Goal: Task Accomplishment & Management: Manage account settings

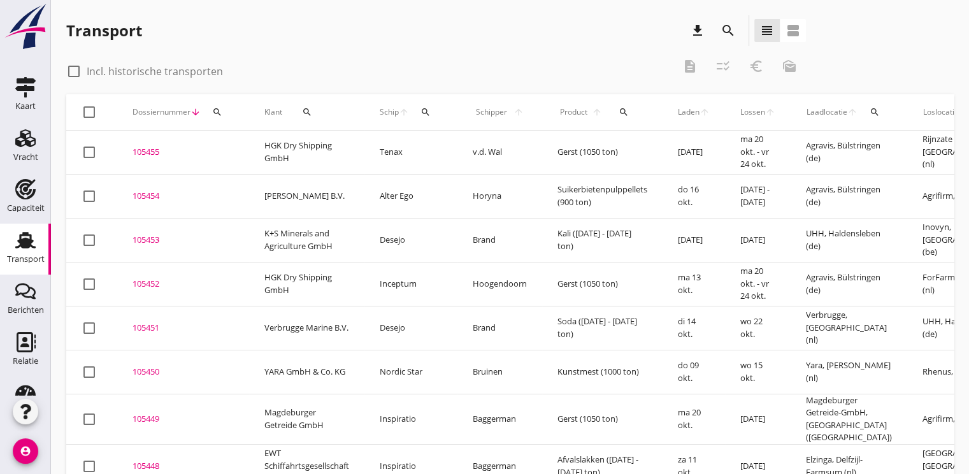
click at [427, 115] on icon "search" at bounding box center [425, 112] width 10 height 10
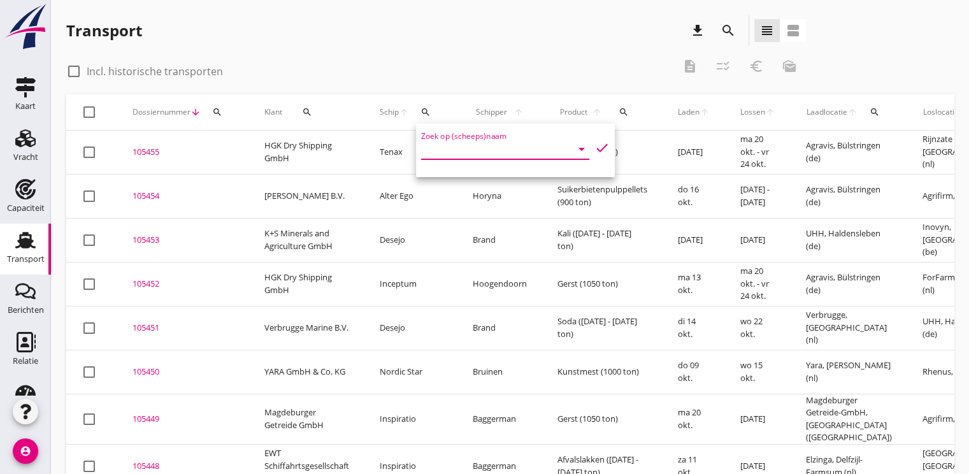
click at [428, 150] on input "Zoek op (scheeps)naam" at bounding box center [487, 149] width 132 height 20
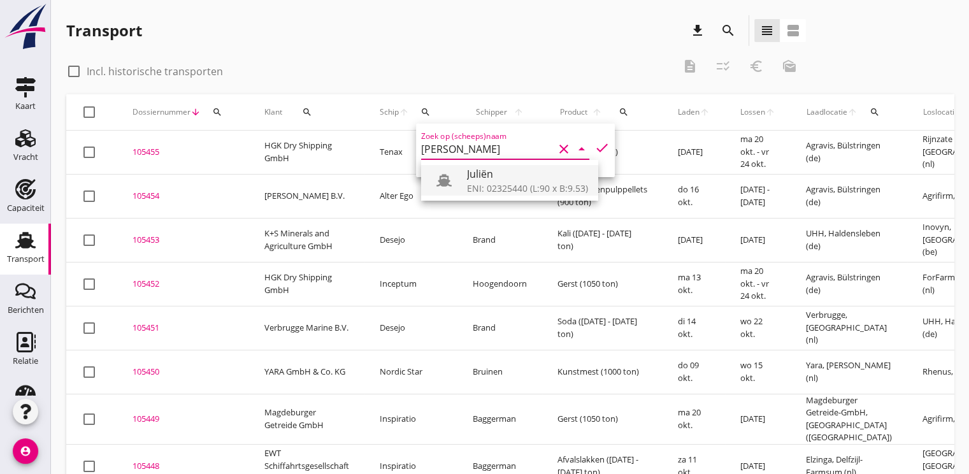
click at [510, 190] on div "ENI: 02325440 (L:90 x B:9.53)" at bounding box center [527, 188] width 121 height 13
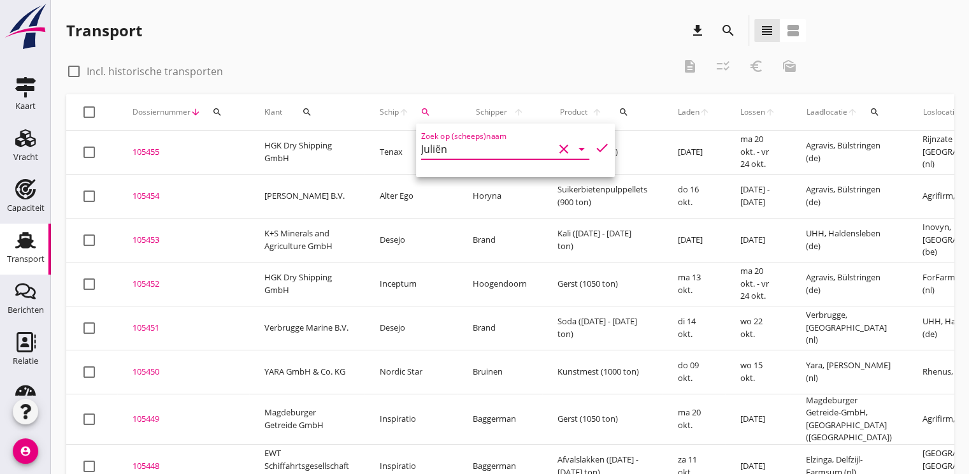
click at [594, 148] on icon "check" at bounding box center [601, 147] width 15 height 15
type input "Juliën"
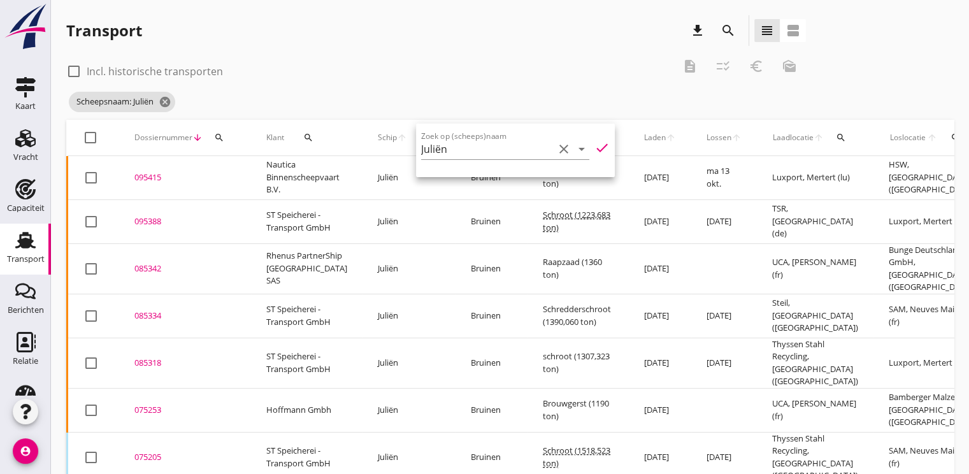
click at [161, 219] on div "095388" at bounding box center [184, 221] width 101 height 13
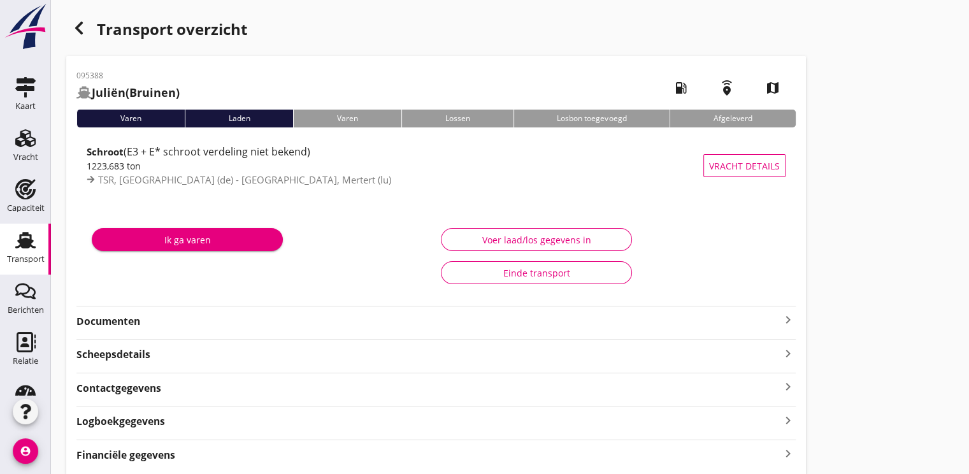
click at [123, 319] on strong "Documenten" at bounding box center [428, 321] width 704 height 15
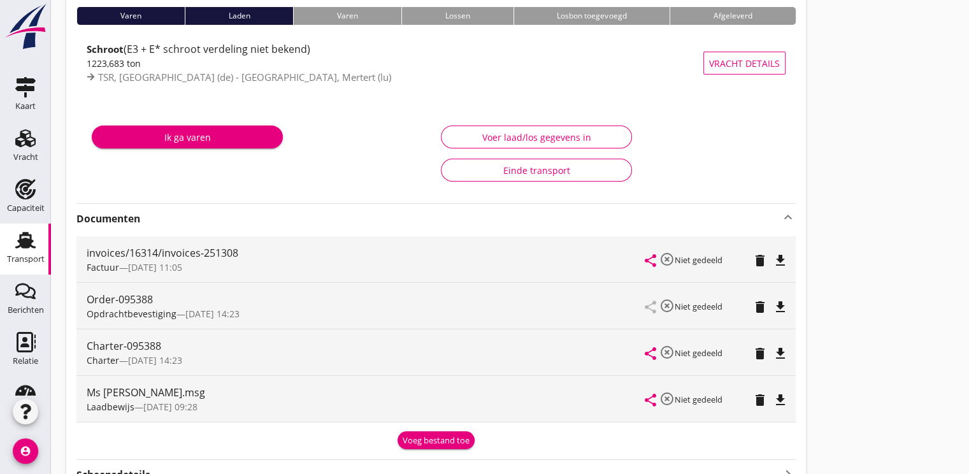
scroll to position [191, 0]
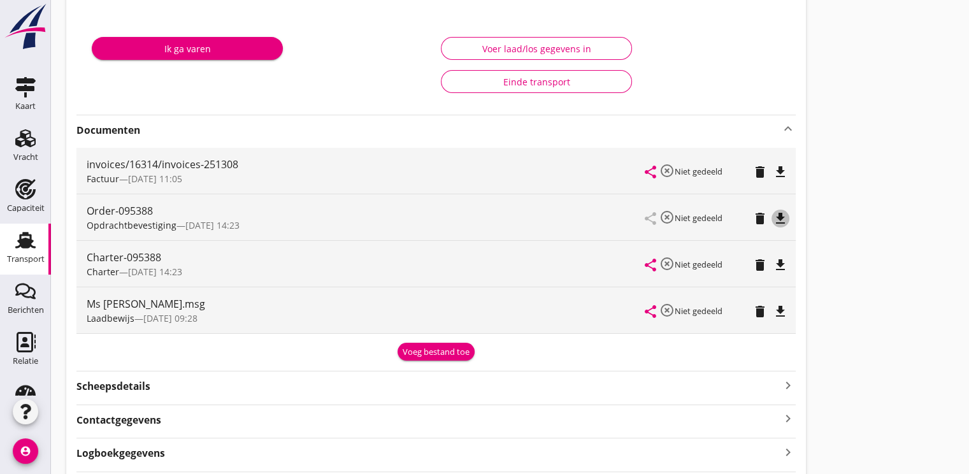
click at [785, 217] on icon "file_download" at bounding box center [780, 218] width 15 height 15
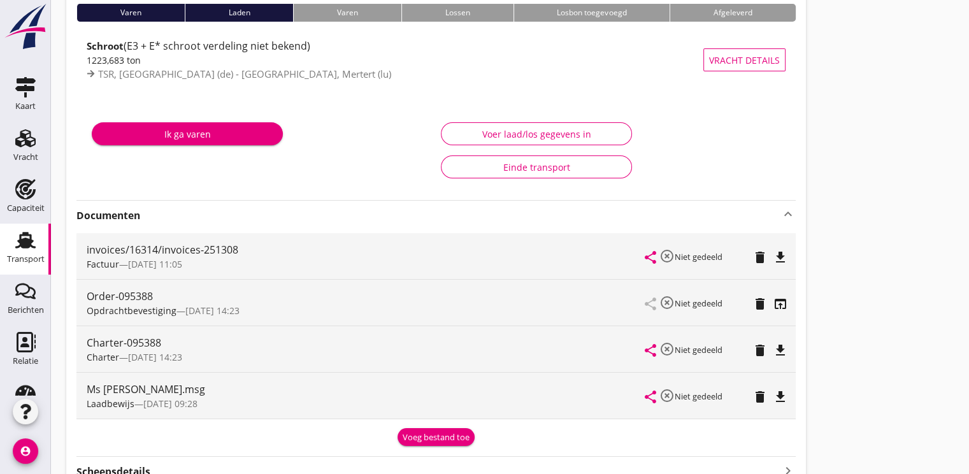
scroll to position [0, 0]
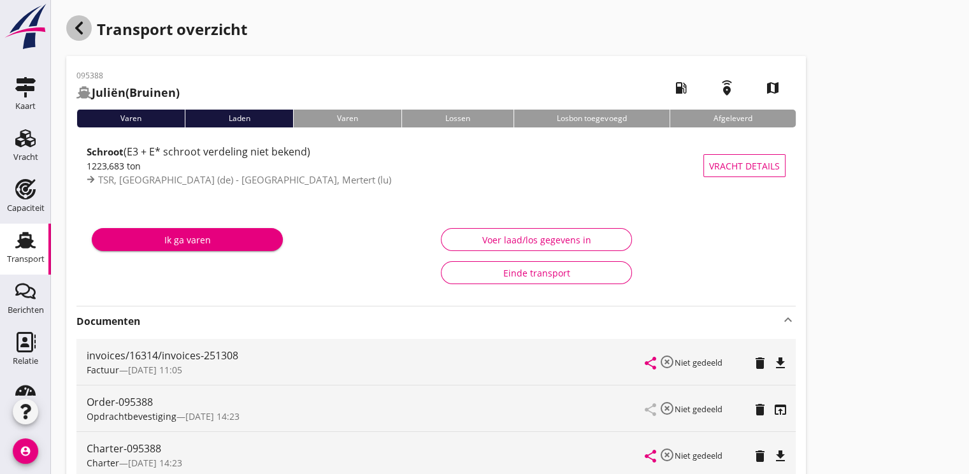
click at [75, 25] on icon "button" at bounding box center [78, 27] width 15 height 15
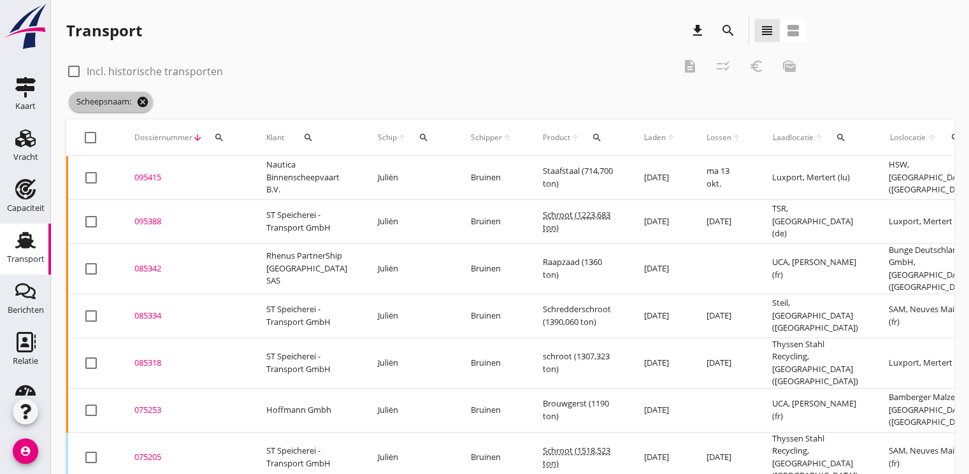
click at [140, 99] on icon "cancel" at bounding box center [142, 102] width 13 height 13
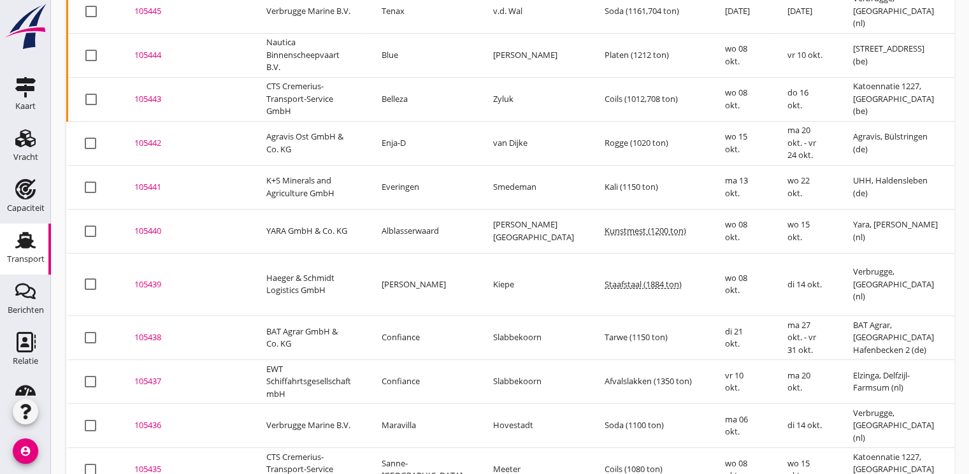
scroll to position [597, 0]
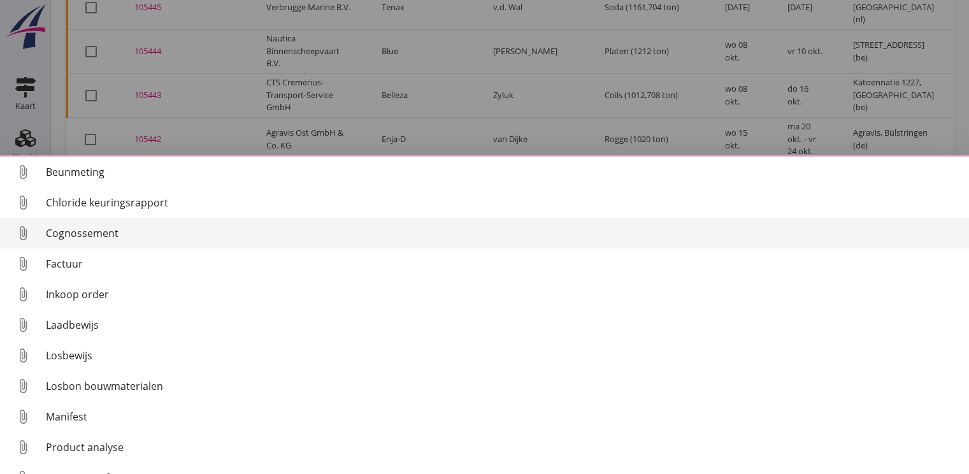
click at [74, 224] on link "attach_file Cognossement" at bounding box center [484, 233] width 969 height 31
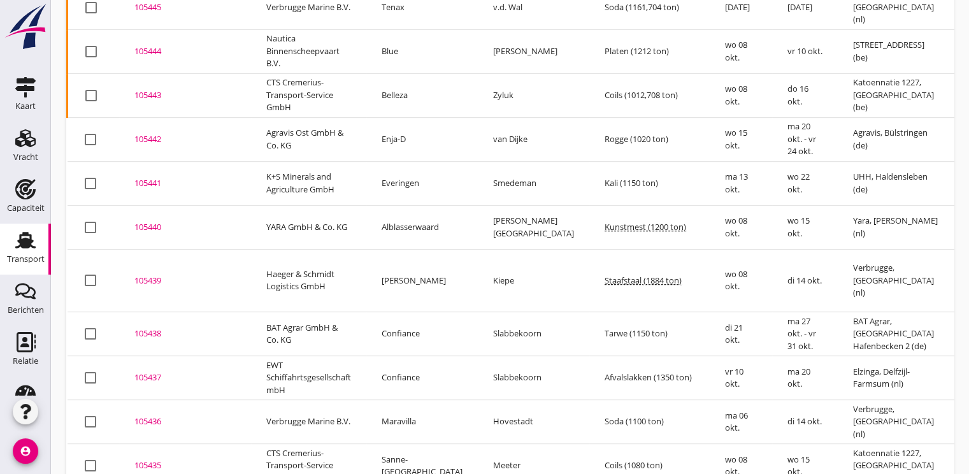
click at [156, 415] on div "105436" at bounding box center [184, 421] width 101 height 13
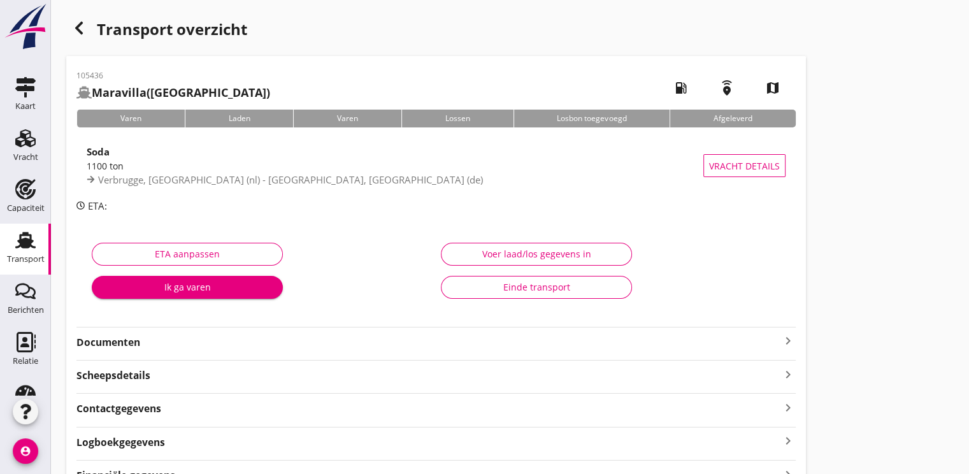
click at [186, 283] on div "Ik ga varen" at bounding box center [187, 286] width 171 height 13
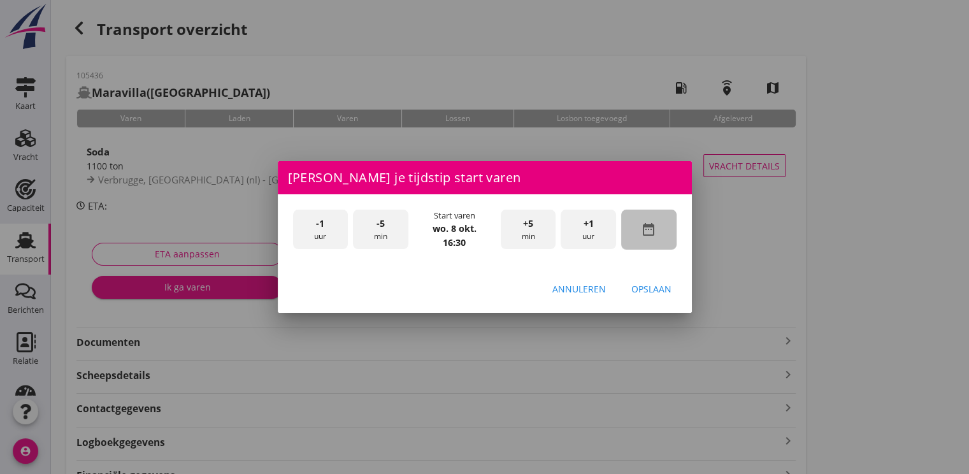
click at [652, 225] on icon "date_range" at bounding box center [648, 229] width 15 height 15
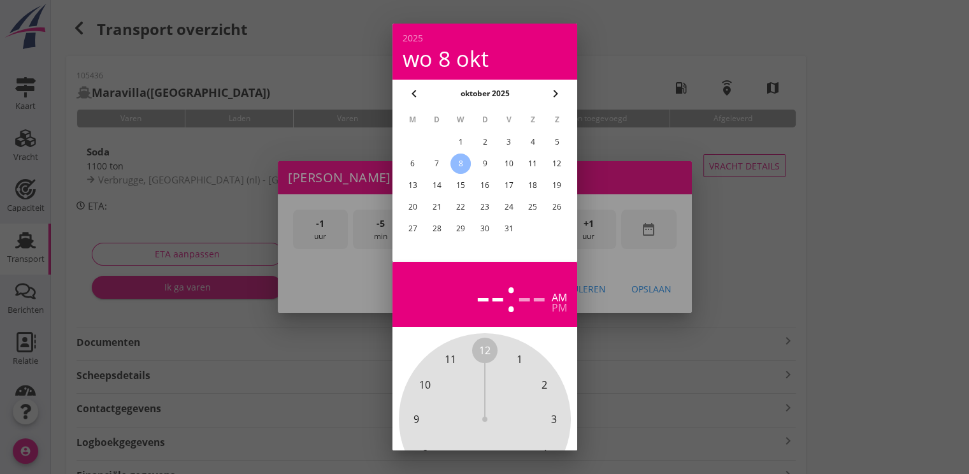
click at [438, 164] on div "7" at bounding box center [436, 163] width 20 height 20
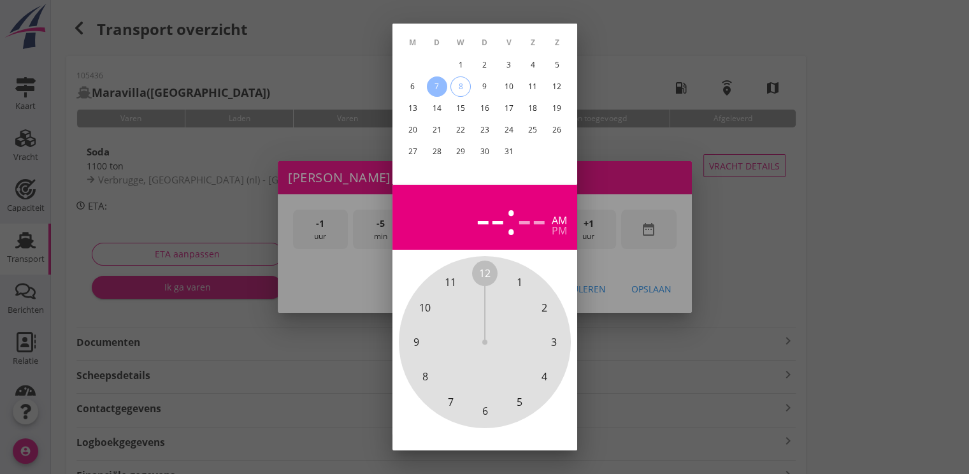
scroll to position [114, 0]
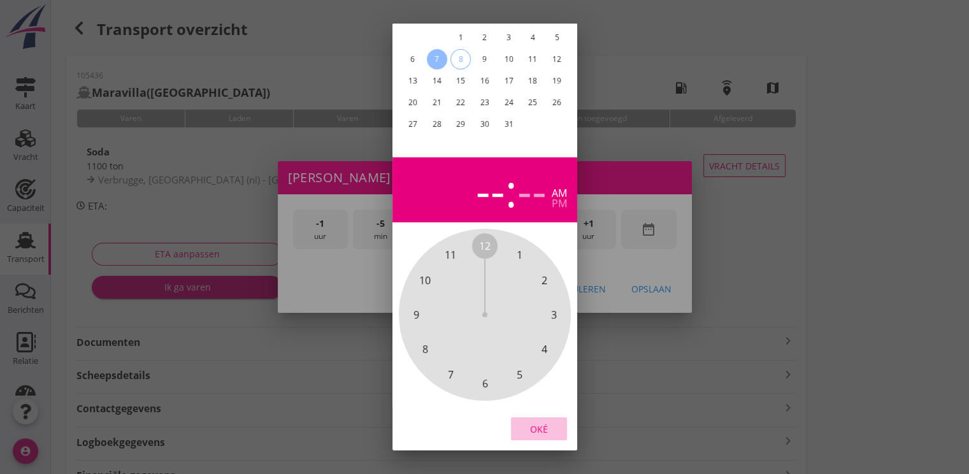
click at [530, 417] on button "Oké" at bounding box center [539, 428] width 56 height 23
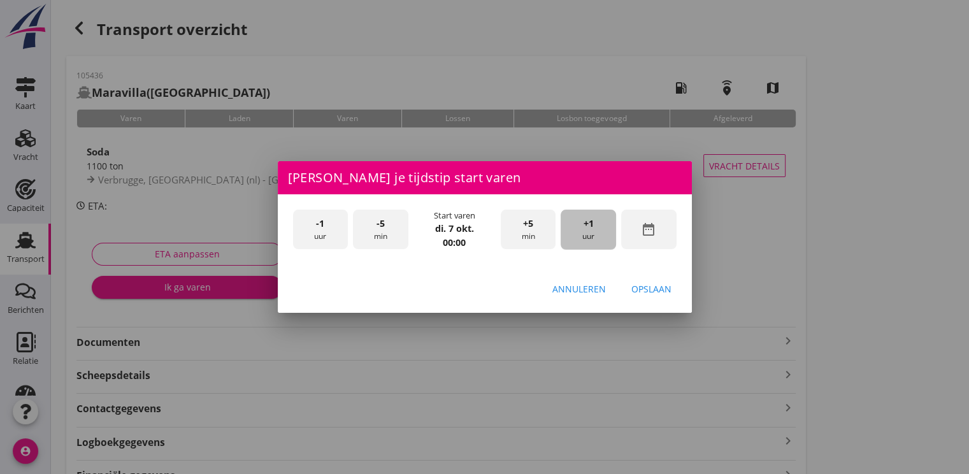
click at [596, 230] on div "+1 uur" at bounding box center [587, 230] width 55 height 40
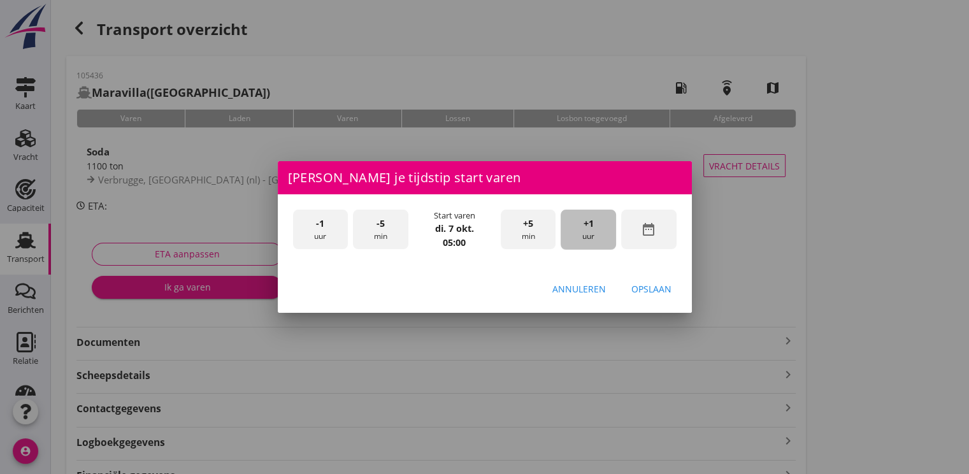
click at [596, 230] on div "+1 uur" at bounding box center [587, 230] width 55 height 40
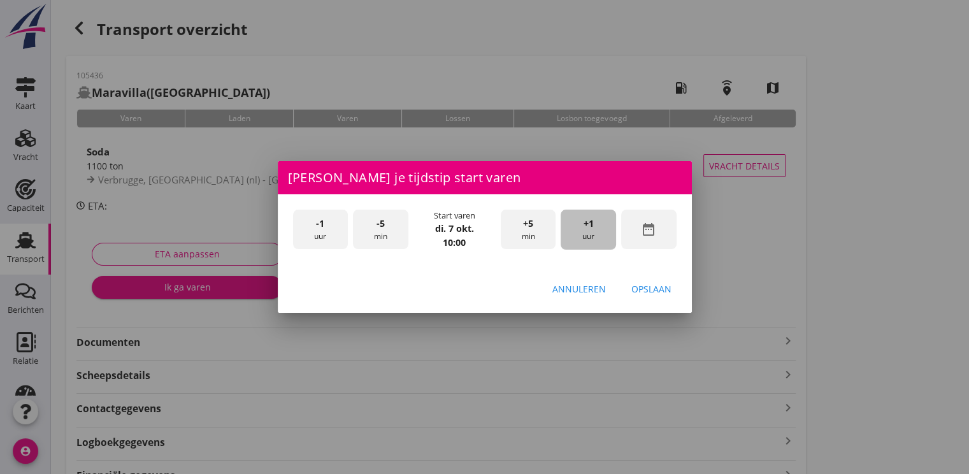
click at [596, 230] on div "+1 uur" at bounding box center [587, 230] width 55 height 40
click at [657, 288] on div "Opslaan" at bounding box center [651, 288] width 40 height 13
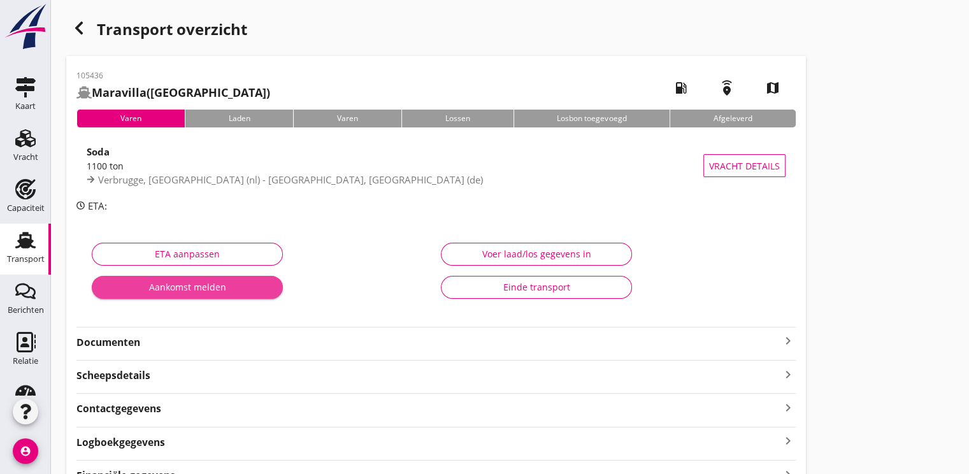
click at [187, 287] on div "Aankomst melden" at bounding box center [187, 286] width 171 height 13
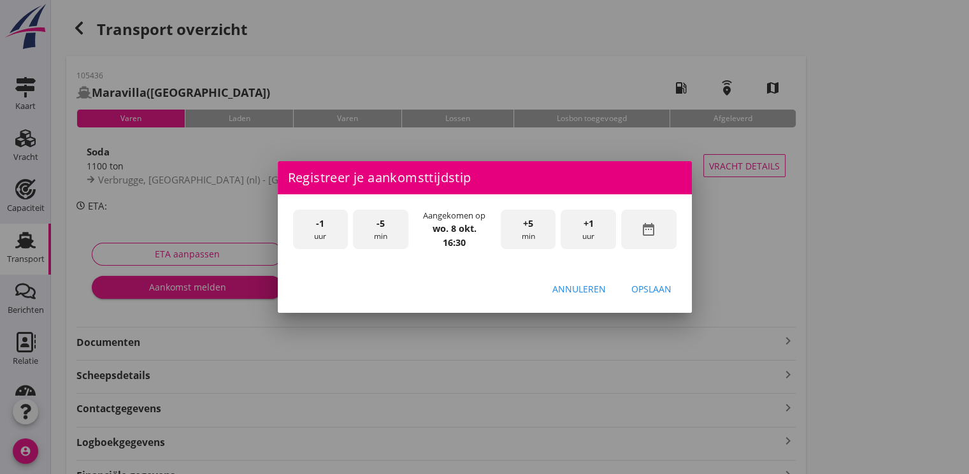
click at [652, 230] on icon "date_range" at bounding box center [648, 229] width 15 height 15
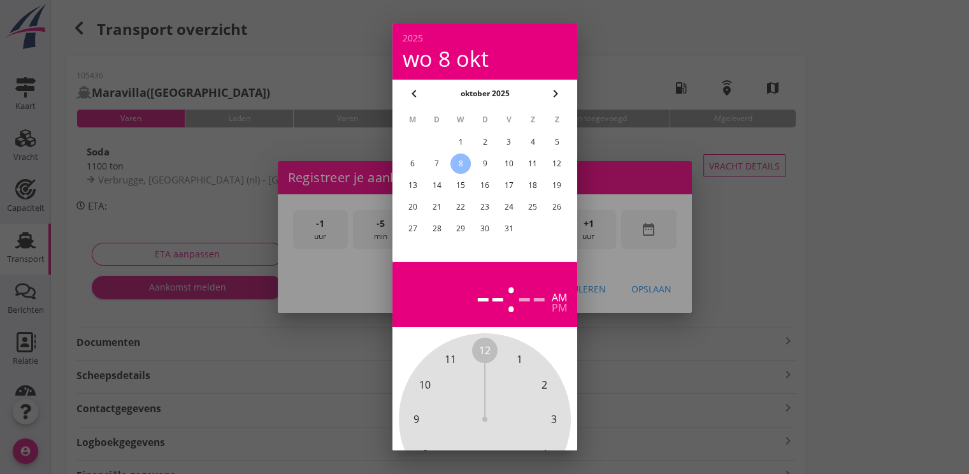
click at [438, 165] on div "7" at bounding box center [436, 163] width 20 height 20
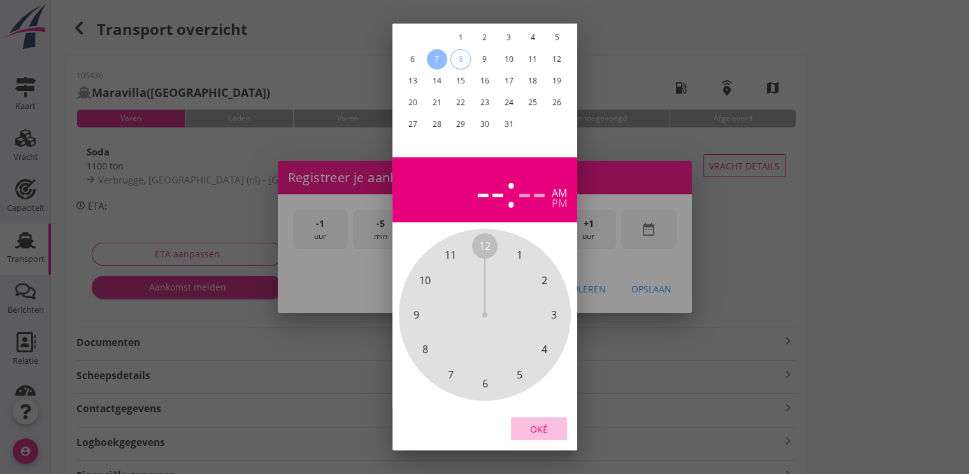
click at [521, 422] on div "Oké" at bounding box center [539, 428] width 36 height 13
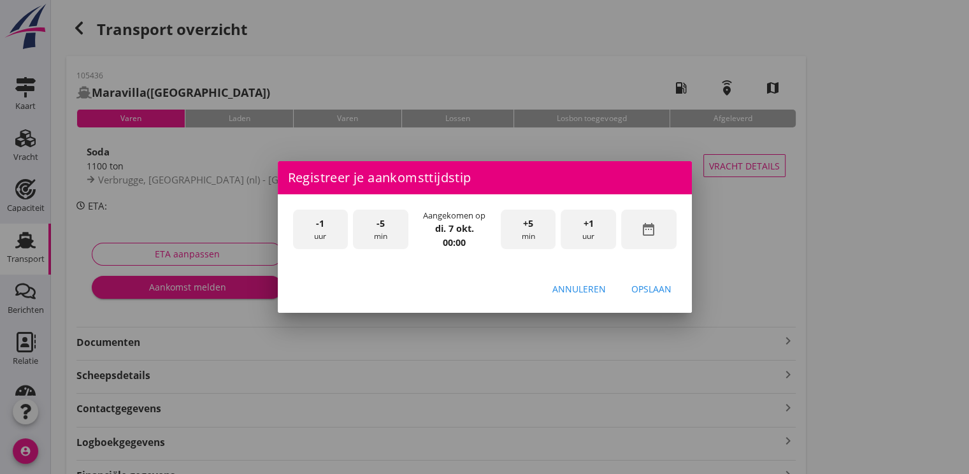
click at [597, 227] on div "+1 uur" at bounding box center [587, 230] width 55 height 40
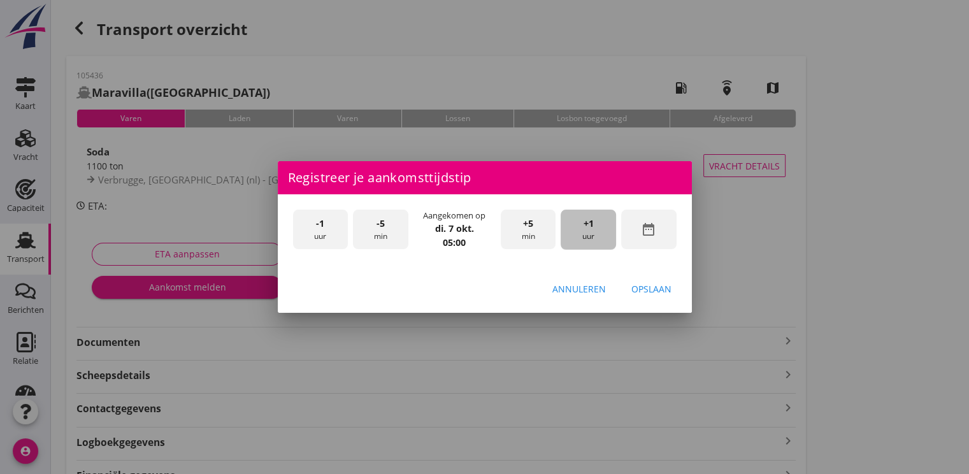
click at [597, 227] on div "+1 uur" at bounding box center [587, 230] width 55 height 40
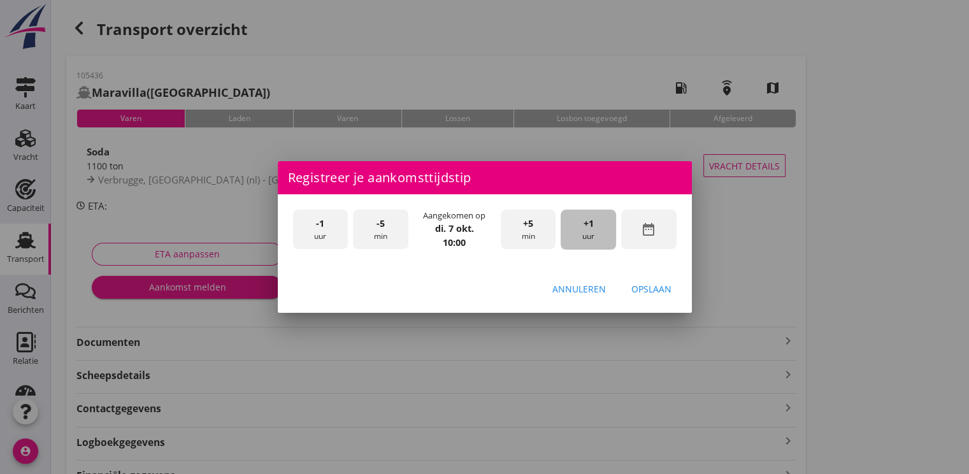
click at [597, 227] on div "+1 uur" at bounding box center [587, 230] width 55 height 40
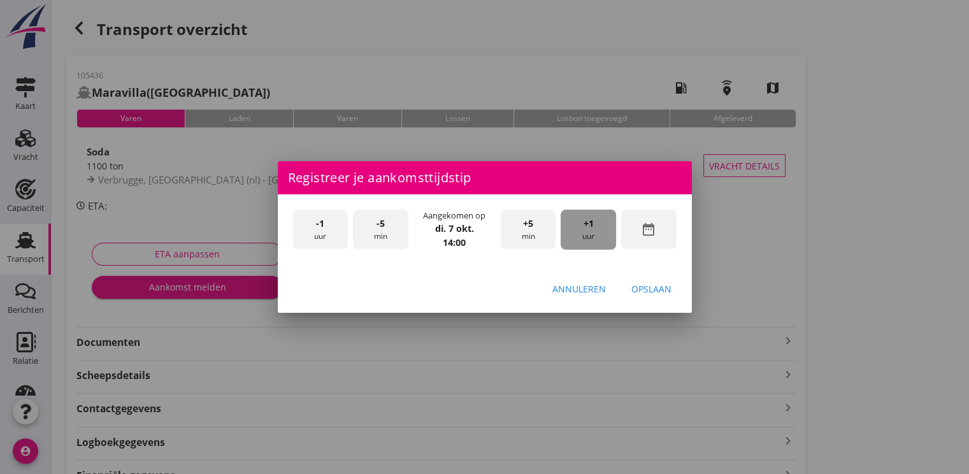
click at [597, 227] on div "+1 uur" at bounding box center [587, 230] width 55 height 40
click at [649, 287] on div "Opslaan" at bounding box center [651, 288] width 40 height 13
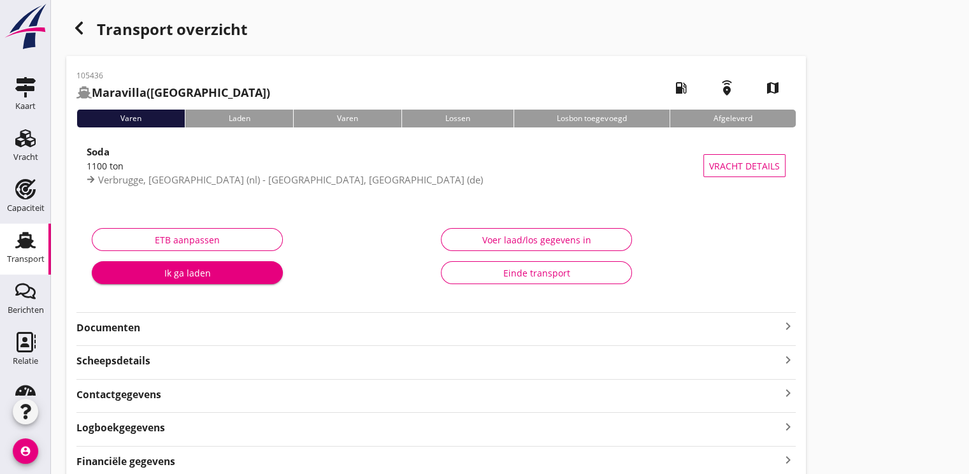
click at [185, 271] on div "Ik ga laden" at bounding box center [187, 272] width 171 height 13
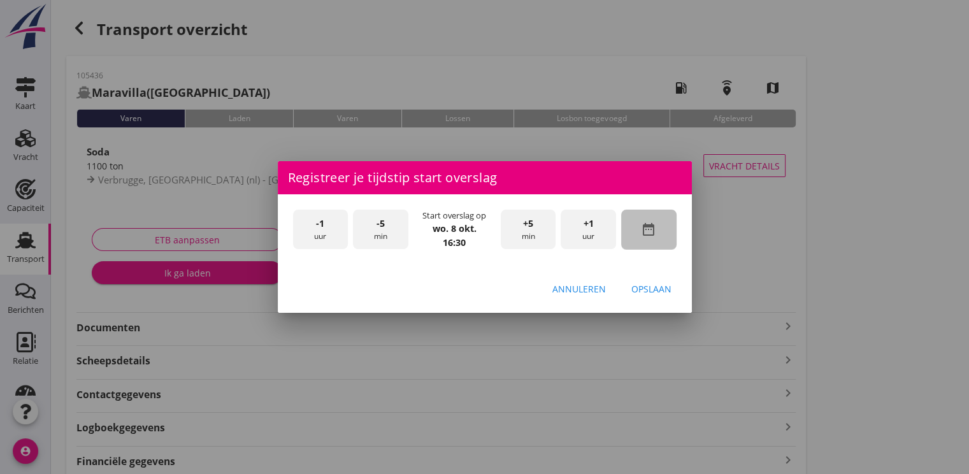
click at [637, 224] on div "date_range" at bounding box center [648, 230] width 55 height 40
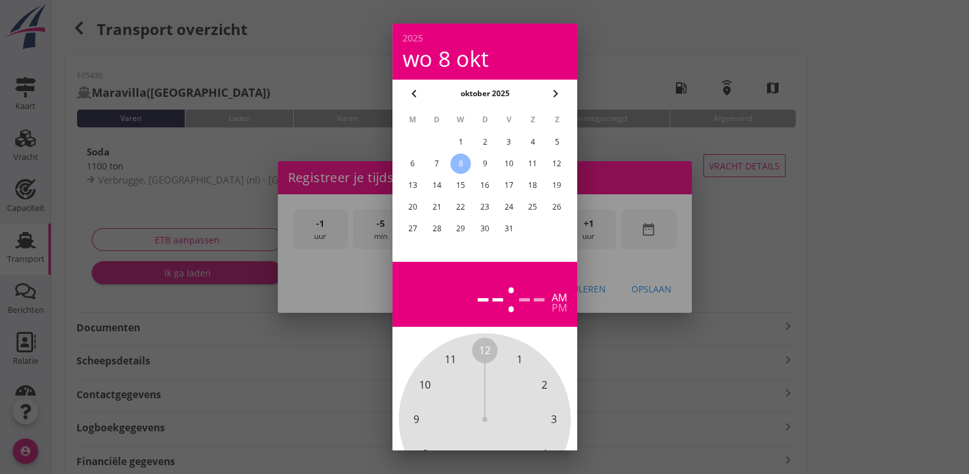
click at [436, 164] on div "7" at bounding box center [436, 163] width 20 height 20
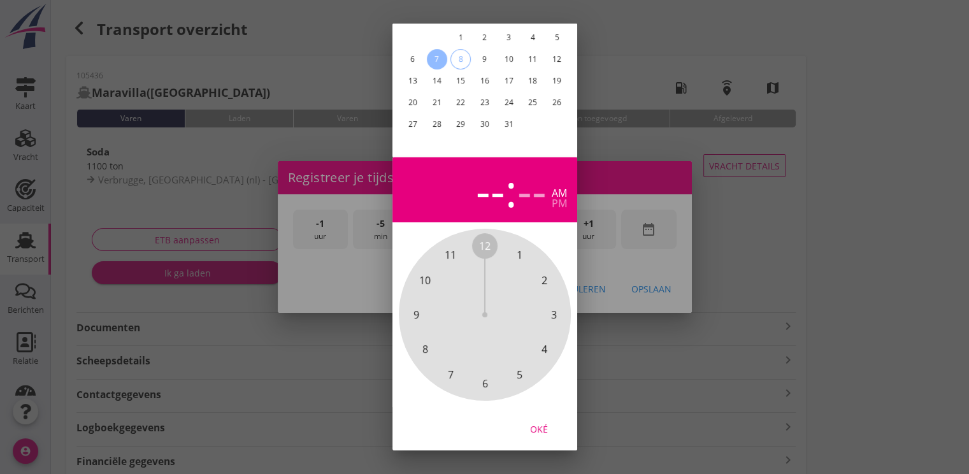
click at [545, 424] on div "Oké" at bounding box center [539, 428] width 36 height 13
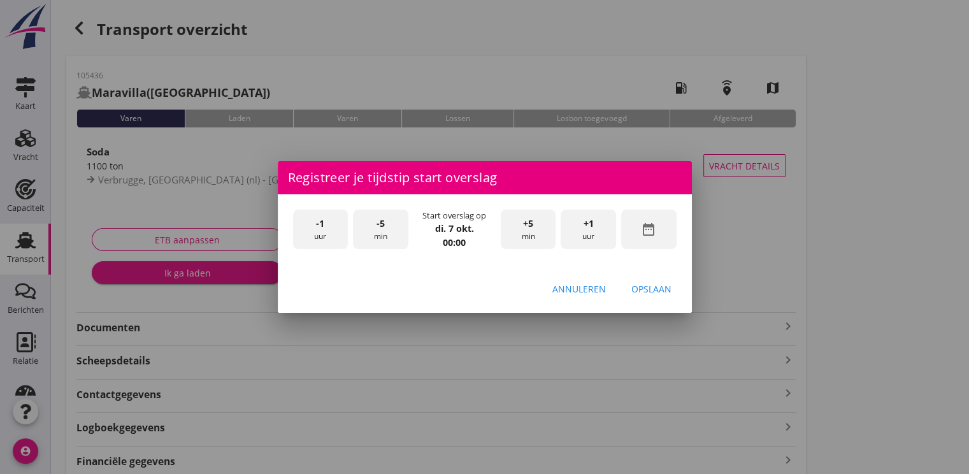
click at [592, 222] on span "+1" at bounding box center [588, 224] width 10 height 14
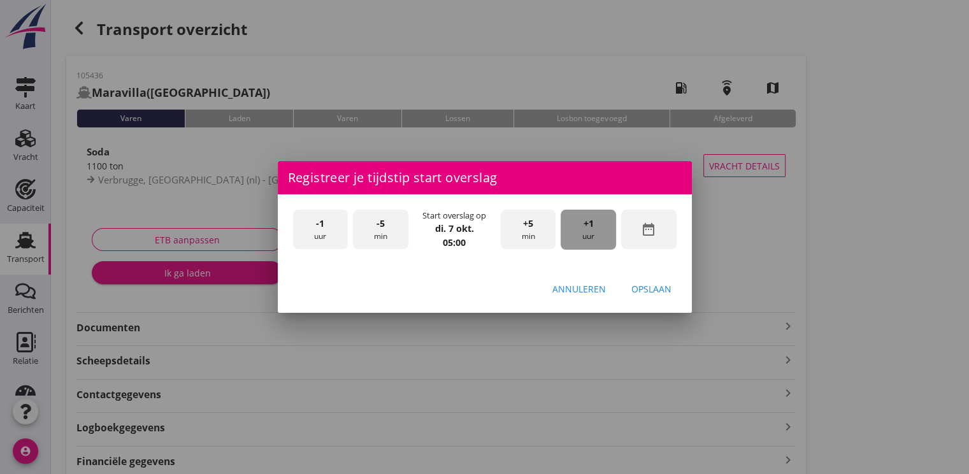
click at [592, 222] on span "+1" at bounding box center [588, 224] width 10 height 14
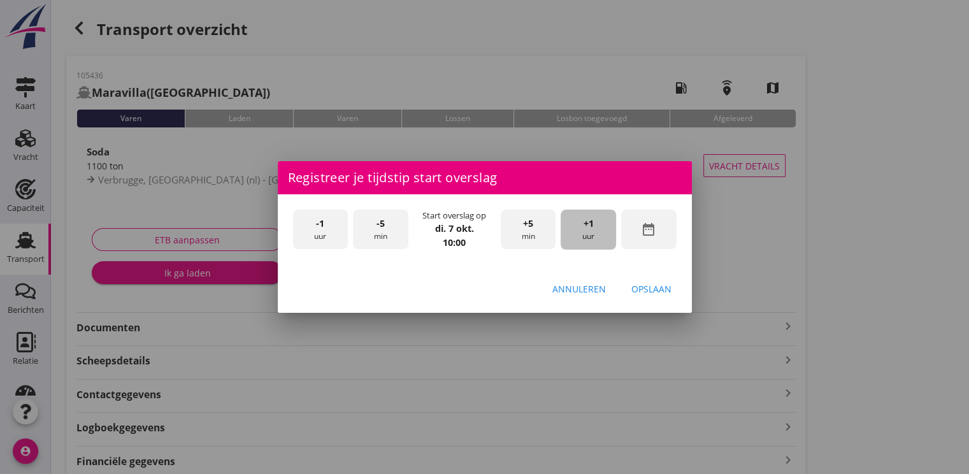
click at [592, 222] on span "+1" at bounding box center [588, 224] width 10 height 14
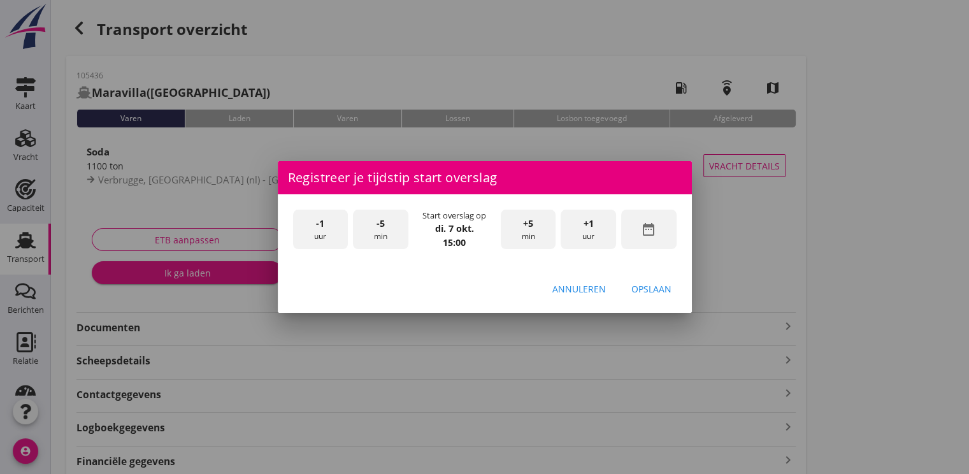
click at [592, 222] on span "+1" at bounding box center [588, 224] width 10 height 14
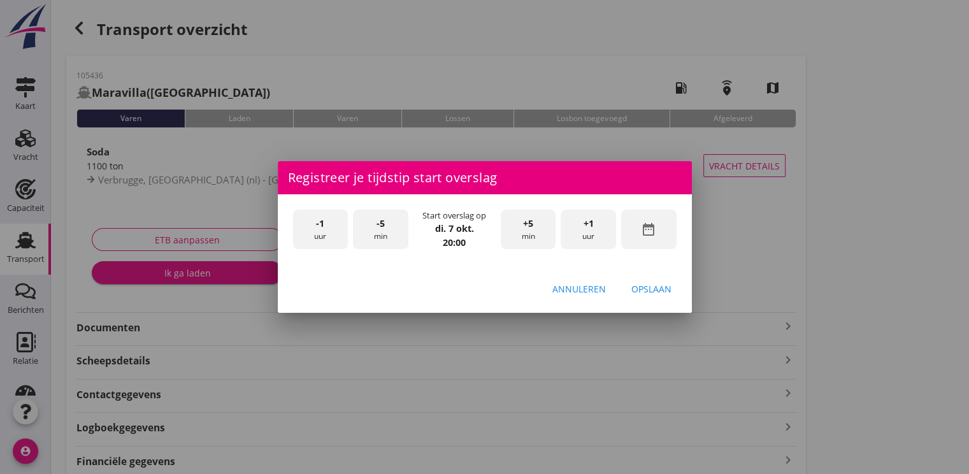
click at [654, 290] on div "Opslaan" at bounding box center [651, 288] width 40 height 13
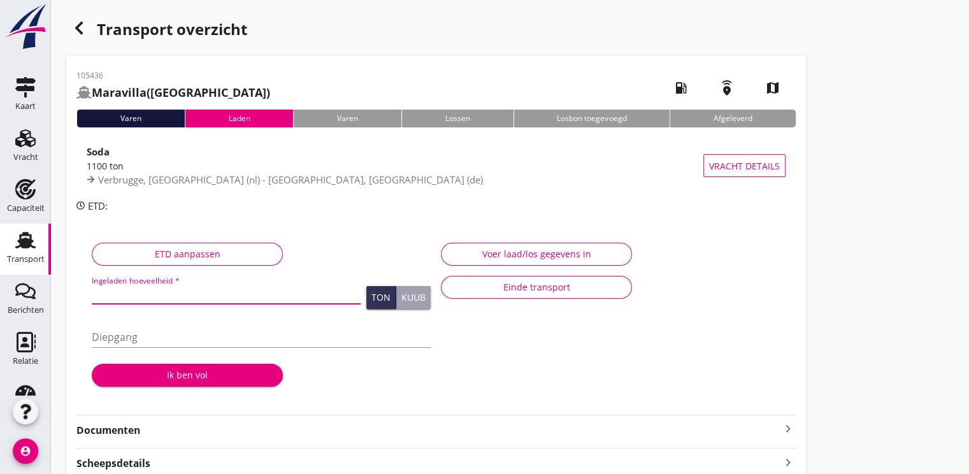
click at [168, 299] on input "Ingeladen hoeveelheid *" at bounding box center [226, 293] width 269 height 20
type input "1110.559"
click at [167, 376] on div "Ik ben vol" at bounding box center [187, 374] width 171 height 13
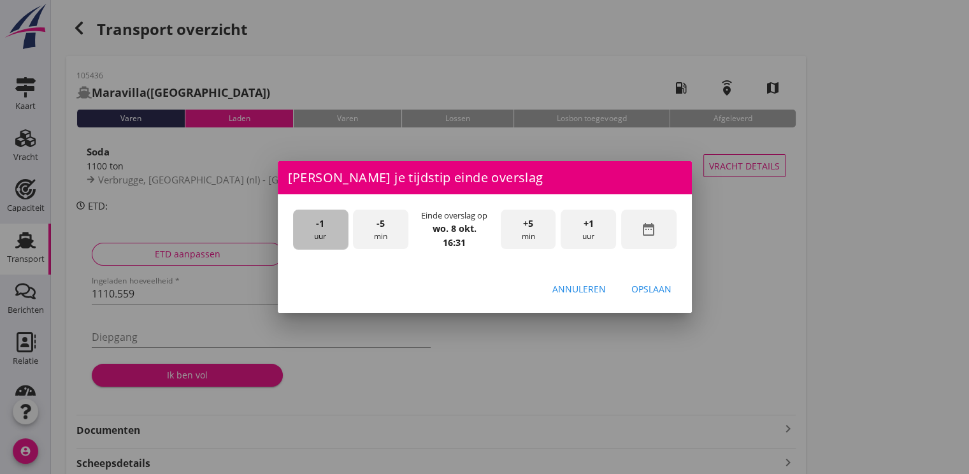
click at [312, 229] on div "-1 uur" at bounding box center [320, 230] width 55 height 40
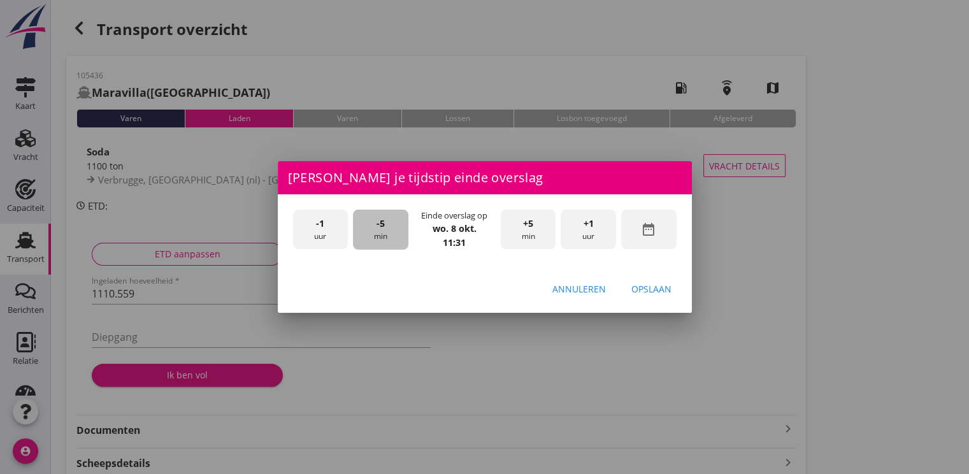
click at [390, 238] on div "-5 min" at bounding box center [380, 230] width 55 height 40
click at [665, 293] on div "Opslaan" at bounding box center [651, 288] width 40 height 13
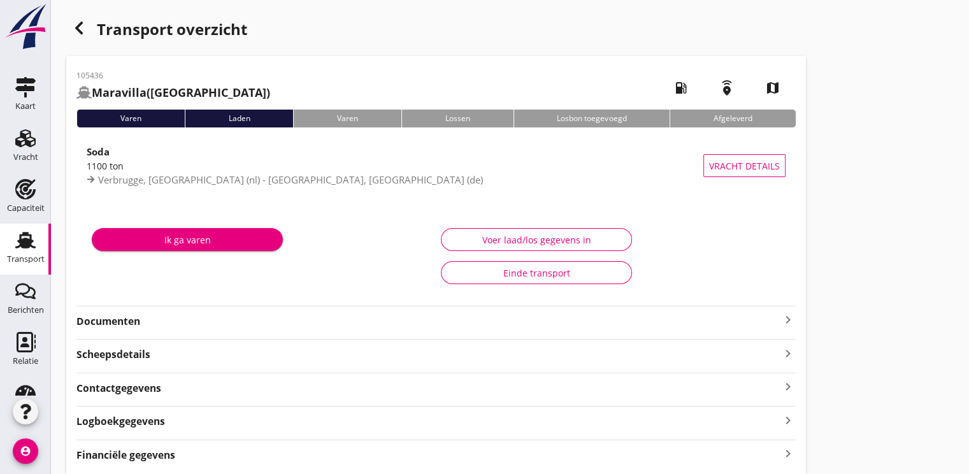
click at [145, 235] on div "Ik ga varen" at bounding box center [187, 239] width 171 height 13
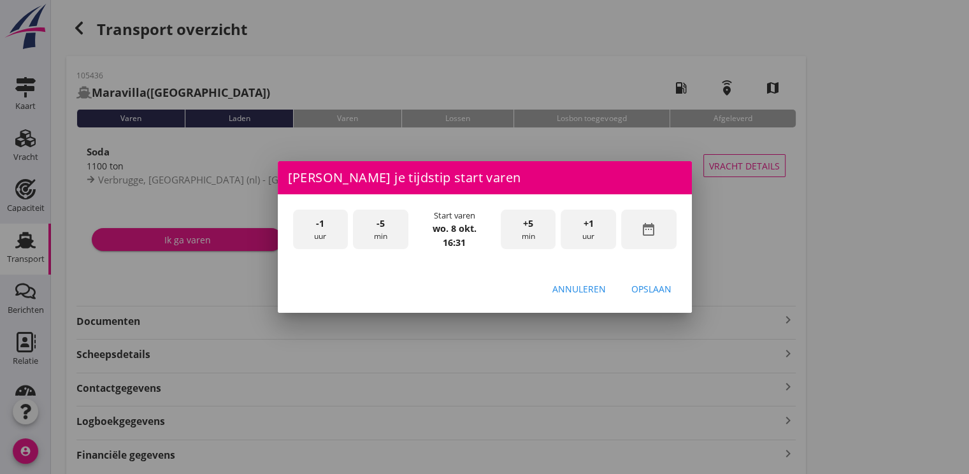
click at [324, 230] on div "-1 uur" at bounding box center [320, 230] width 55 height 40
click at [396, 228] on div "-5 min" at bounding box center [380, 230] width 55 height 40
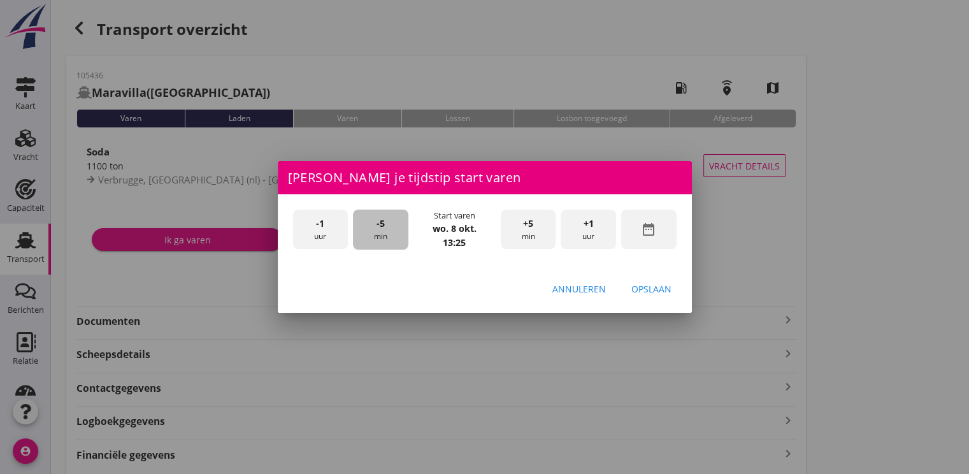
click at [396, 228] on div "-5 min" at bounding box center [380, 230] width 55 height 40
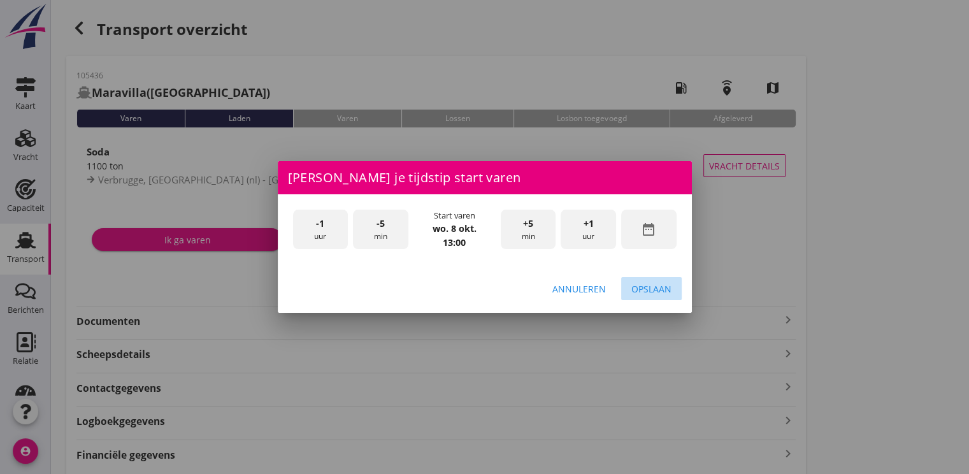
click at [654, 292] on div "Opslaan" at bounding box center [651, 288] width 40 height 13
